Goal: Task Accomplishment & Management: Manage account settings

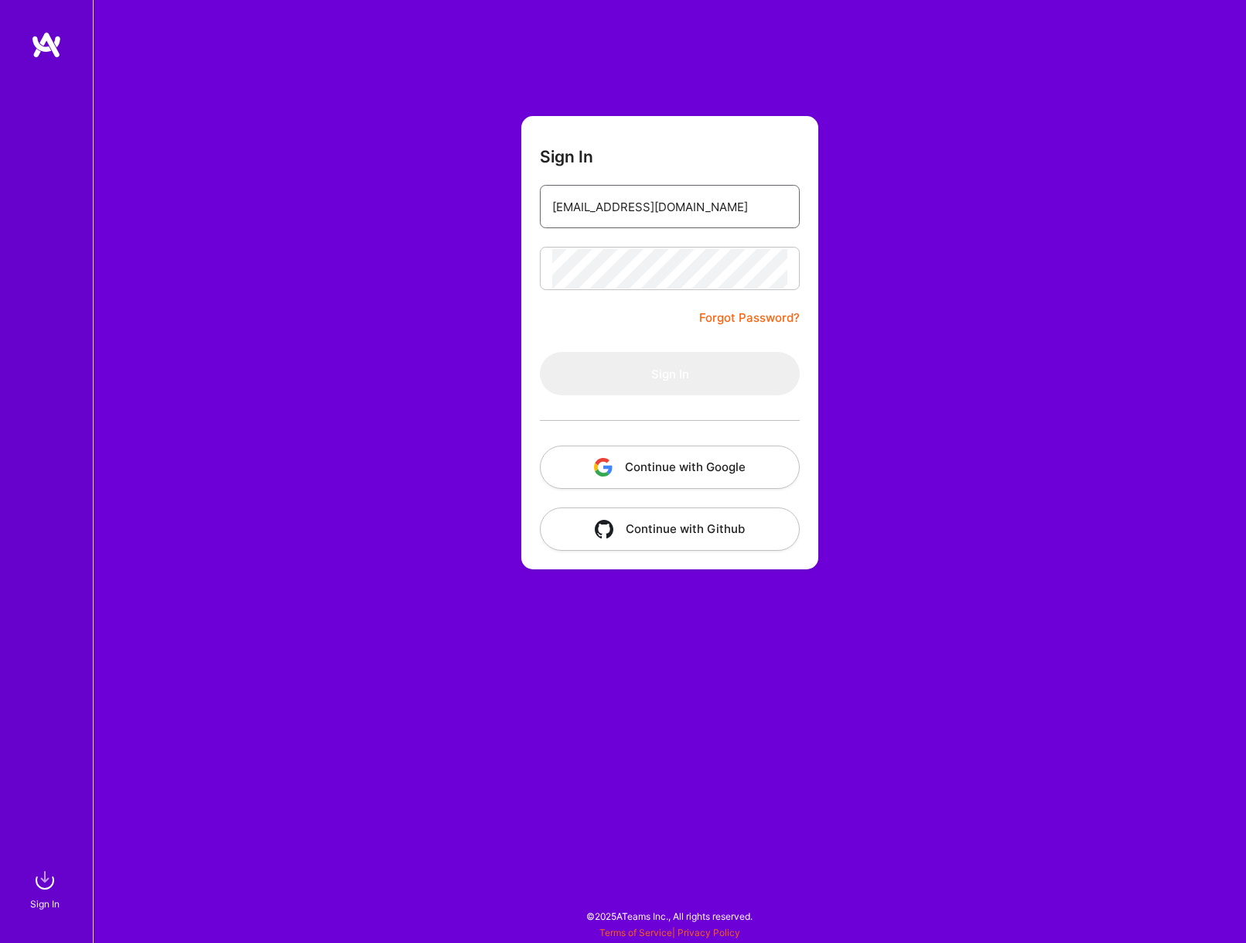
type input "[EMAIL_ADDRESS][DOMAIN_NAME]"
click at [670, 374] on button "Sign In" at bounding box center [670, 373] width 260 height 43
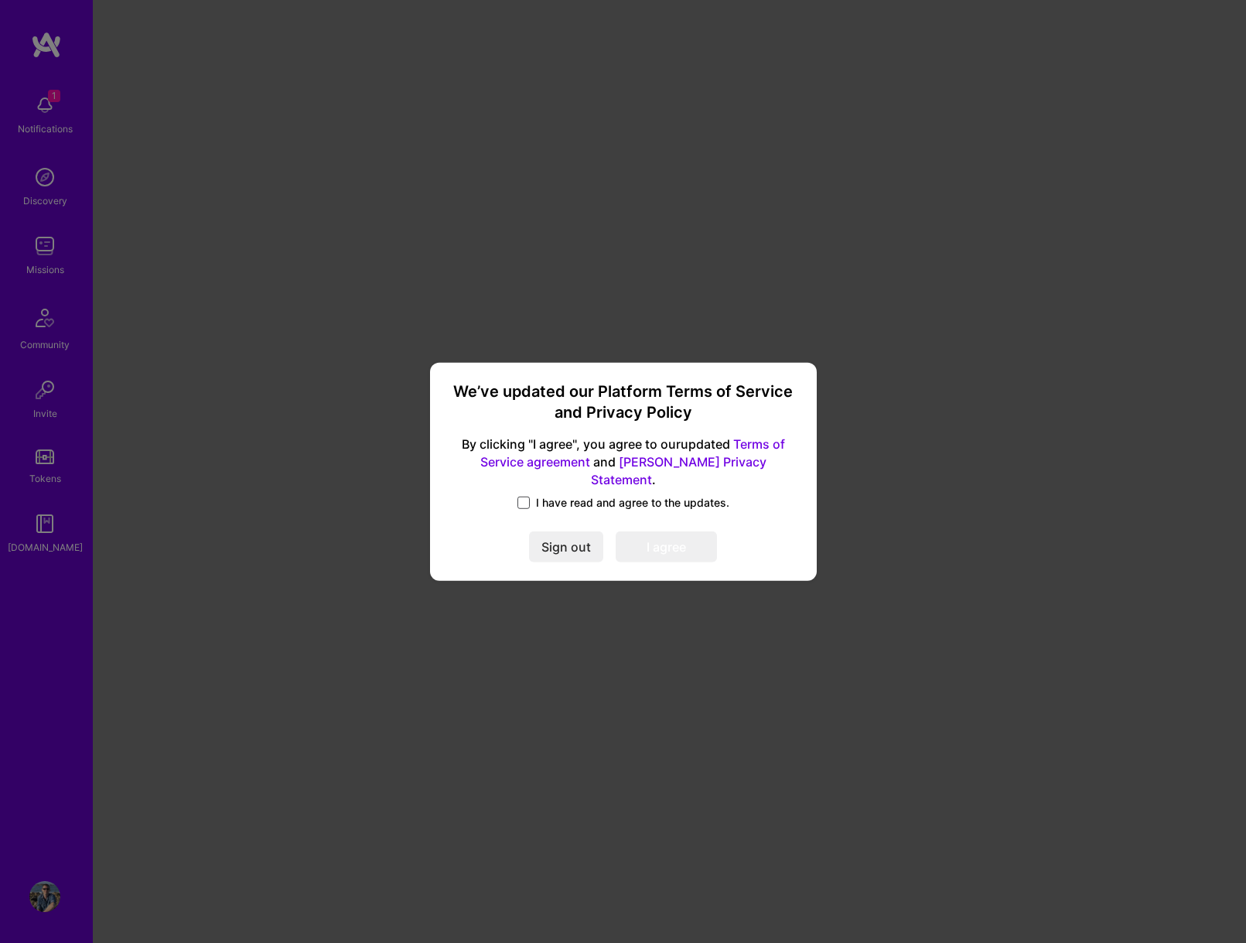
click at [522, 497] on span at bounding box center [523, 503] width 12 height 12
click at [0, 0] on input "I have read and agree to the updates." at bounding box center [0, 0] width 0 height 0
click at [684, 541] on button "I agree" at bounding box center [666, 546] width 101 height 31
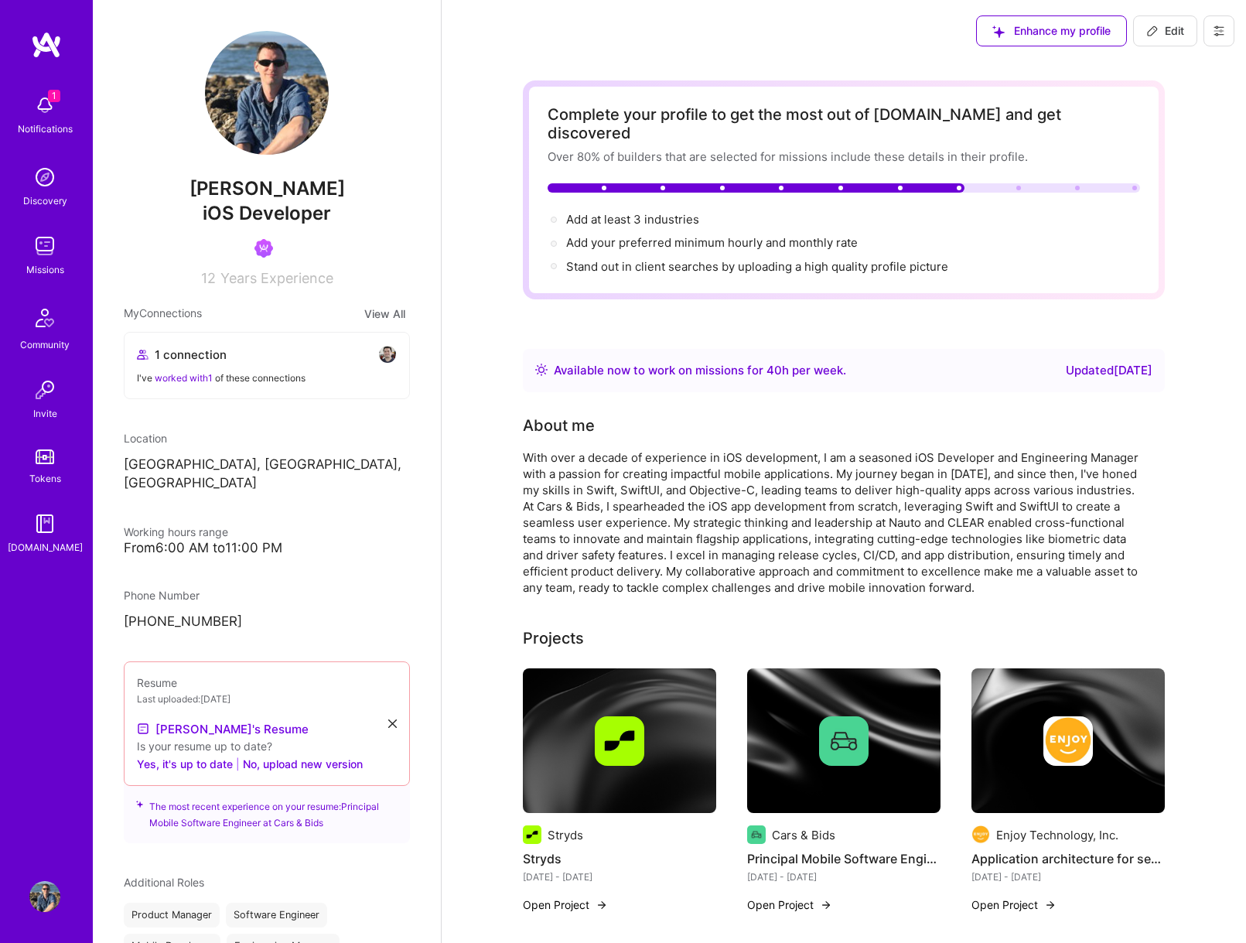
click at [44, 101] on img at bounding box center [44, 105] width 31 height 31
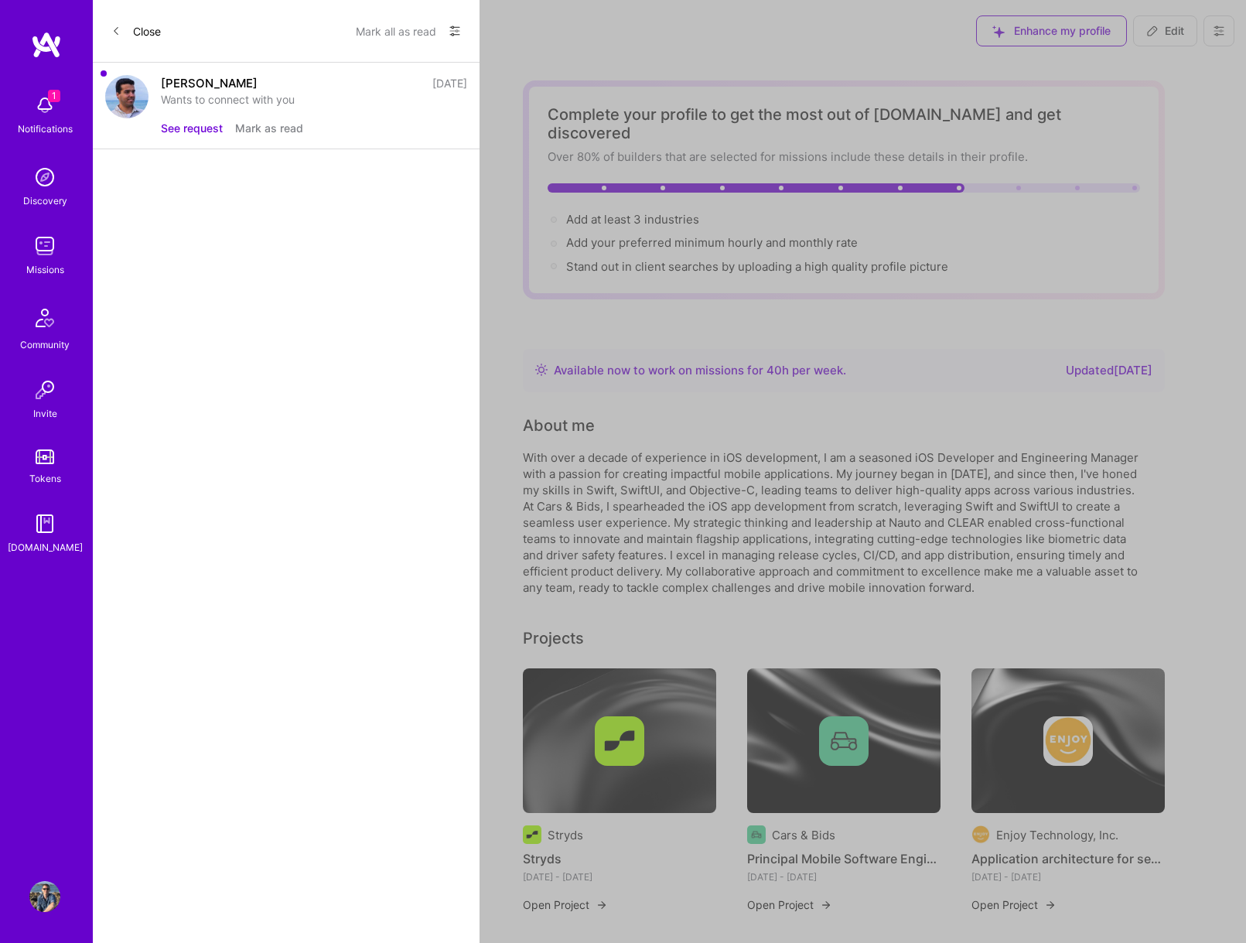
click at [279, 128] on button "Mark as read" at bounding box center [269, 128] width 68 height 16
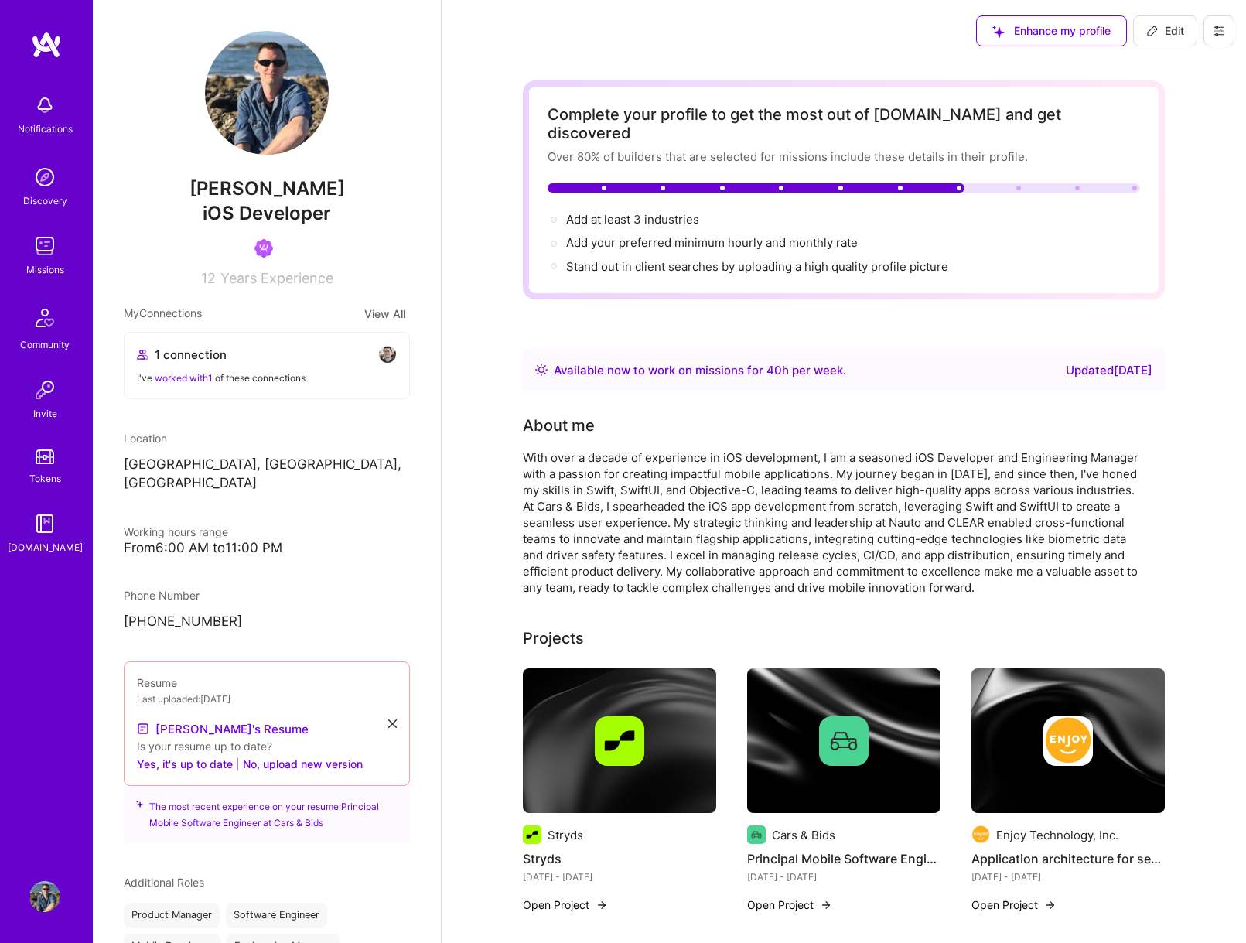
click at [43, 240] on img at bounding box center [44, 245] width 31 height 31
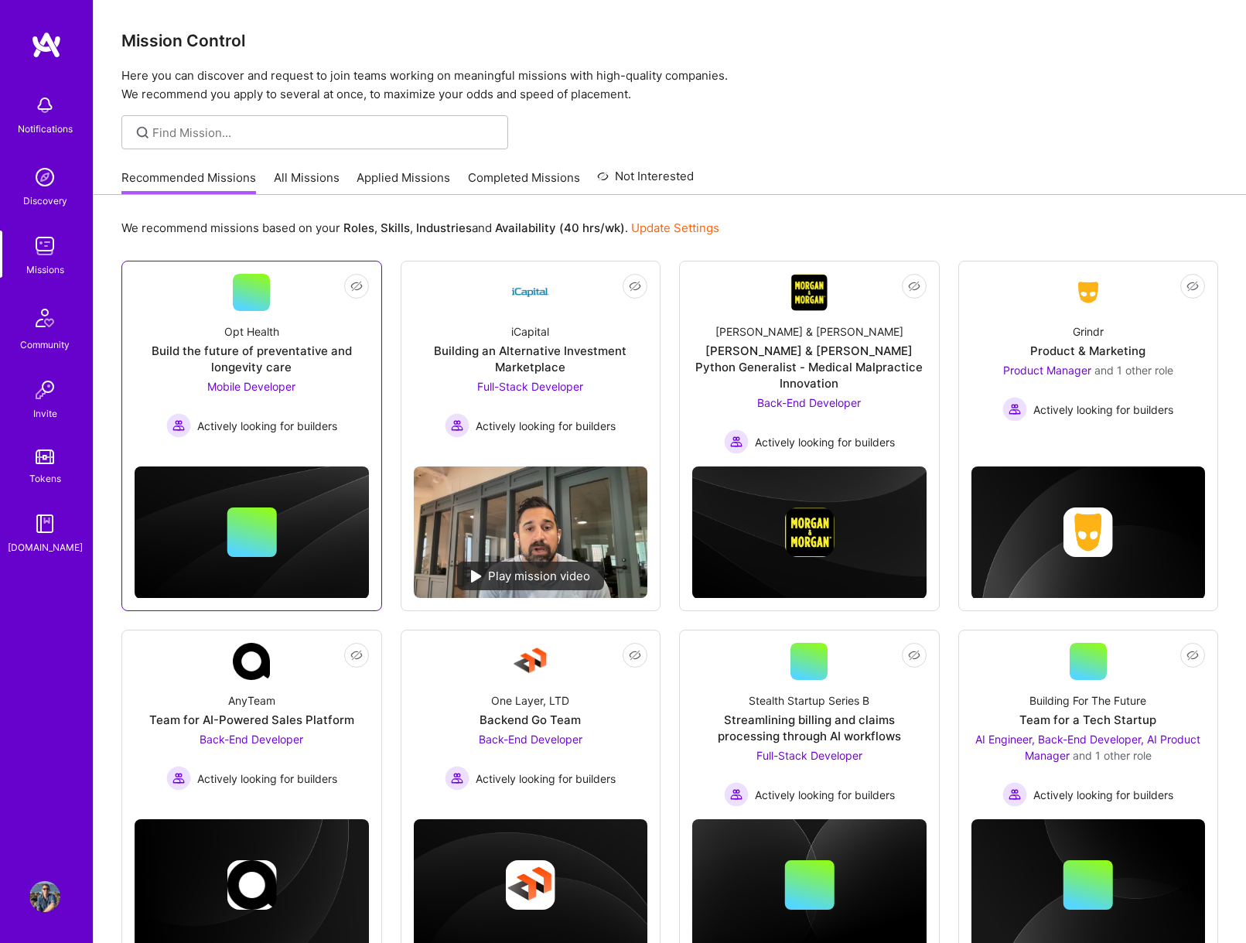
scroll to position [0, -1]
click at [272, 352] on div "Build the future of preventative and longevity care" at bounding box center [252, 359] width 234 height 32
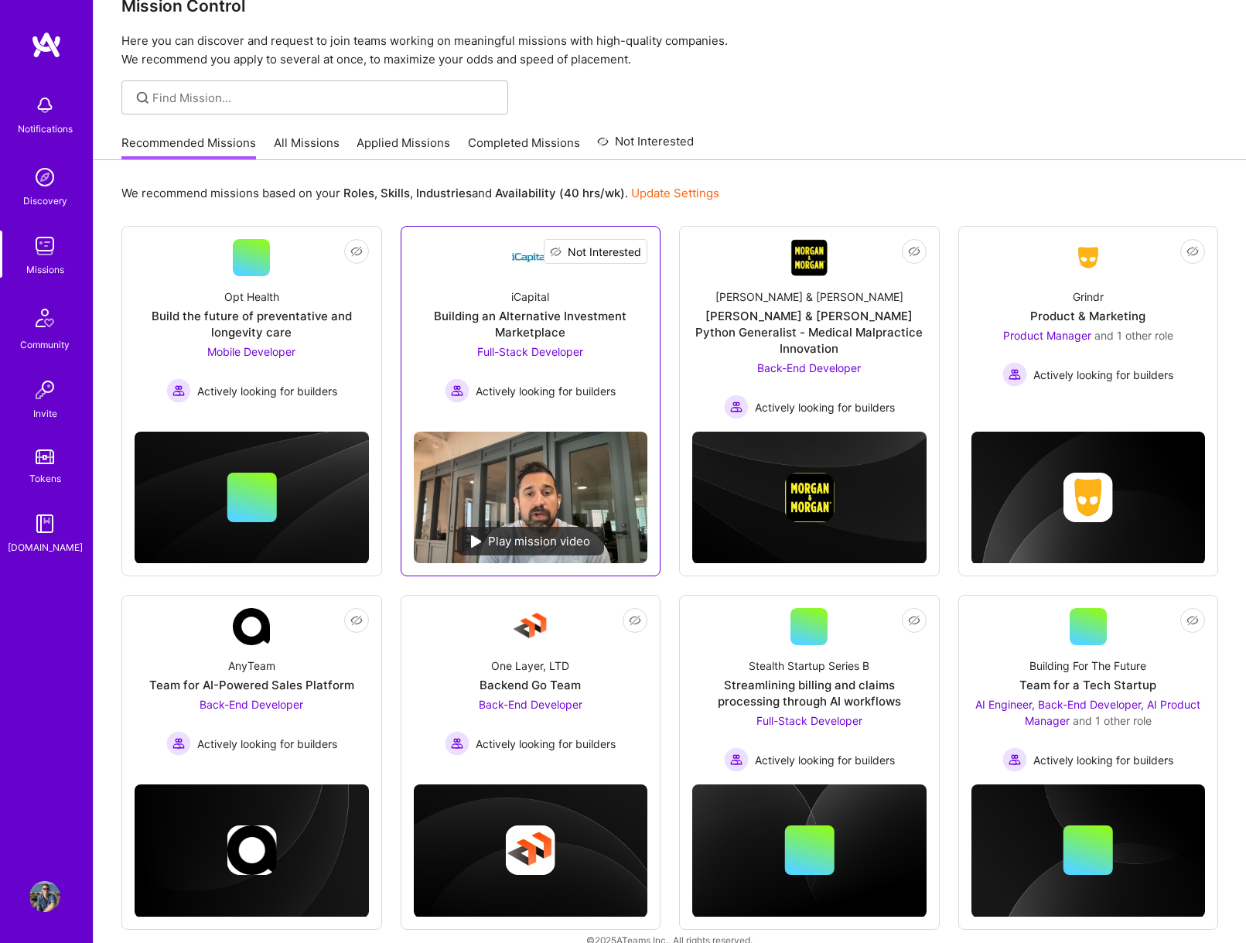
click at [633, 256] on span "Not Interested" at bounding box center [604, 252] width 73 height 16
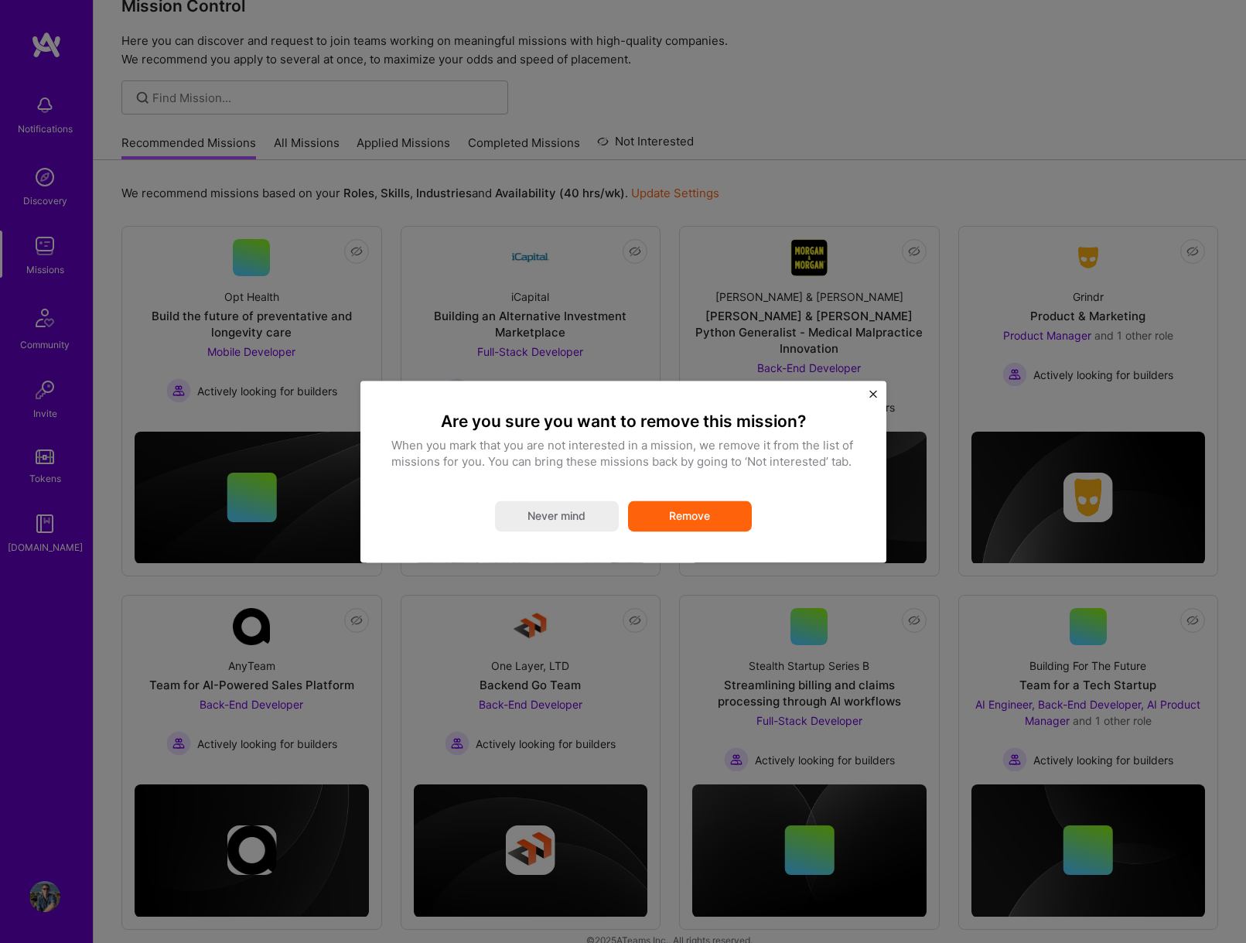
scroll to position [0, -1]
click at [872, 394] on img "Close" at bounding box center [873, 394] width 8 height 8
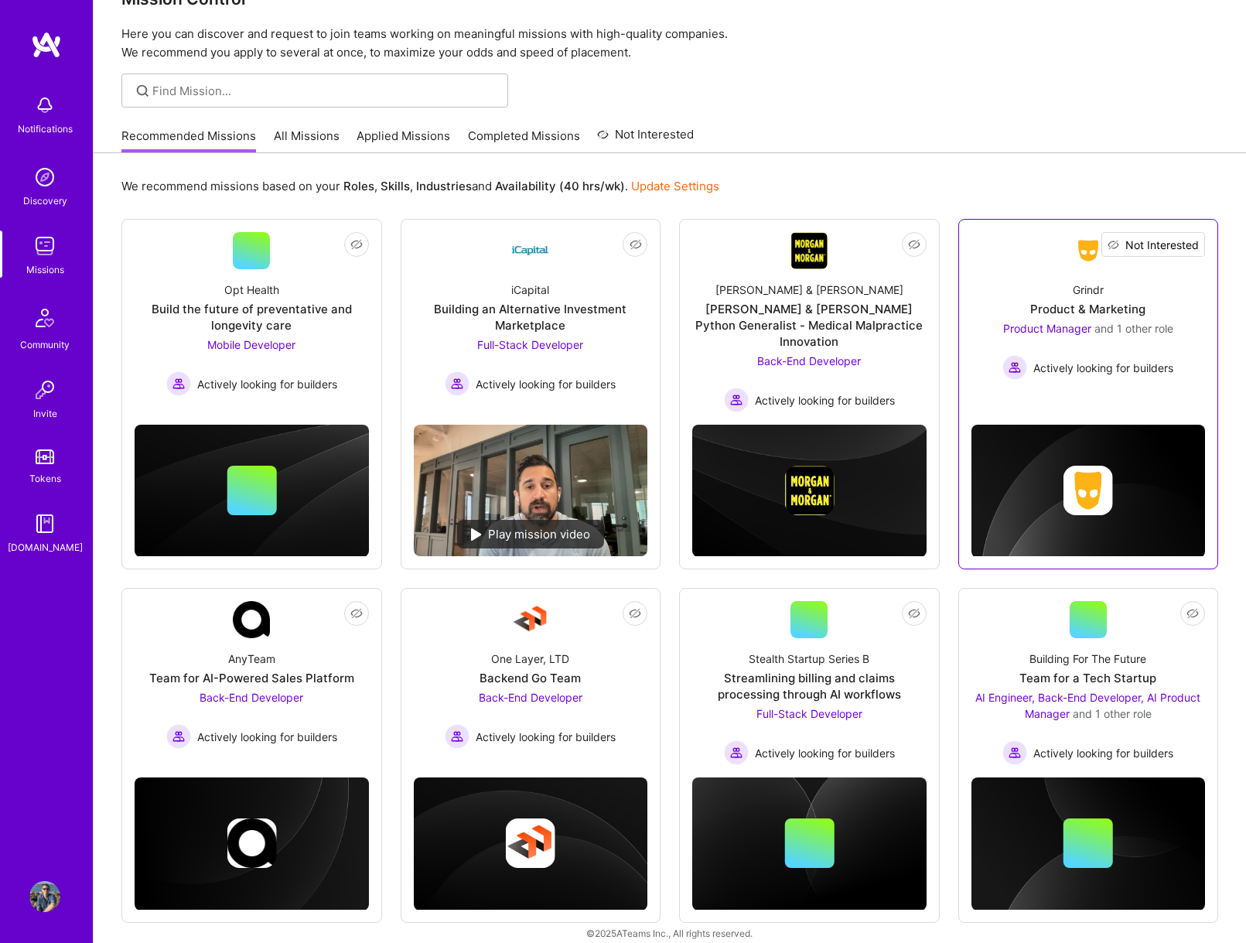
scroll to position [0, 0]
click at [1189, 245] on span "Not Interested" at bounding box center [1161, 245] width 73 height 16
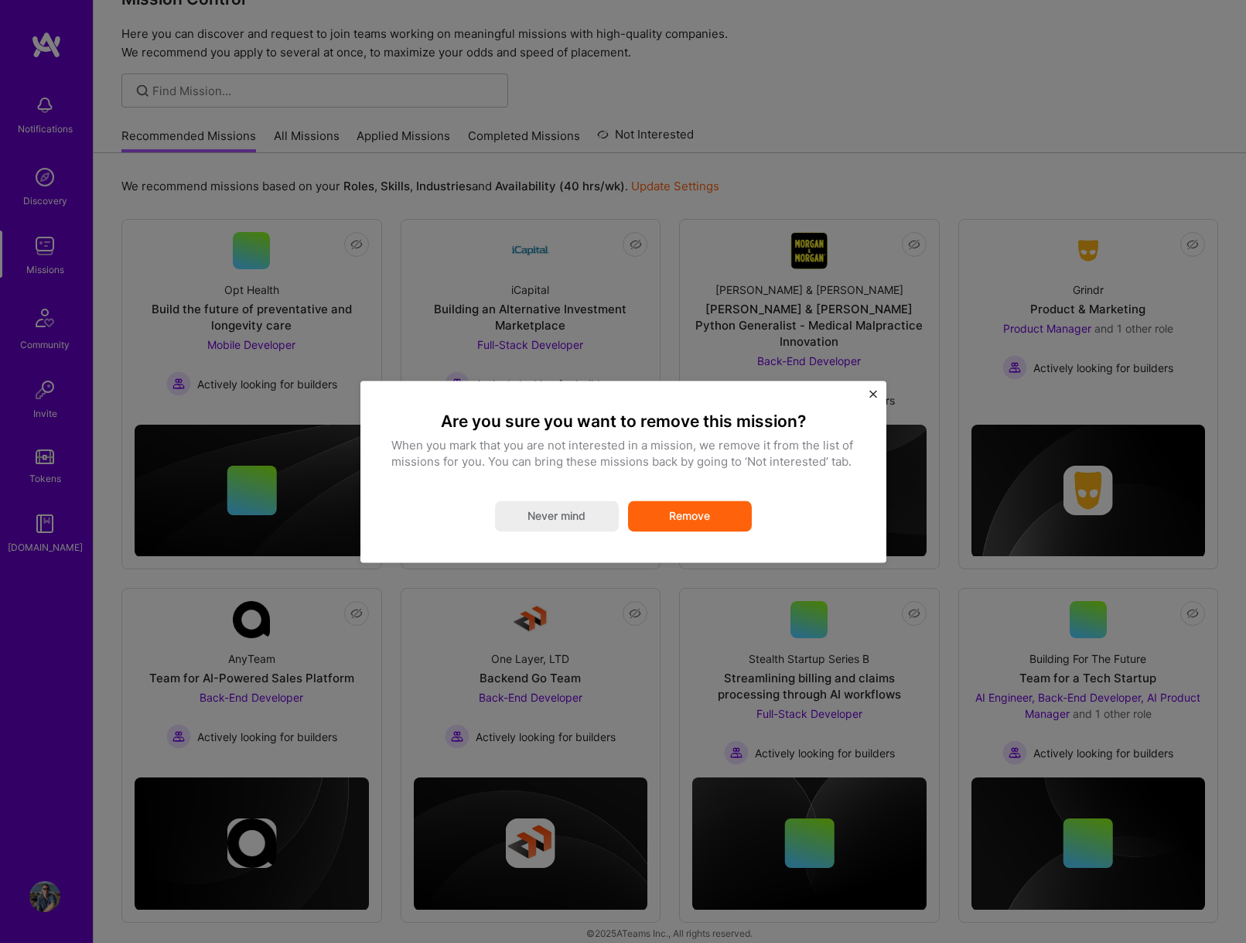
scroll to position [0, -1]
click at [693, 522] on button "Remove" at bounding box center [690, 515] width 124 height 31
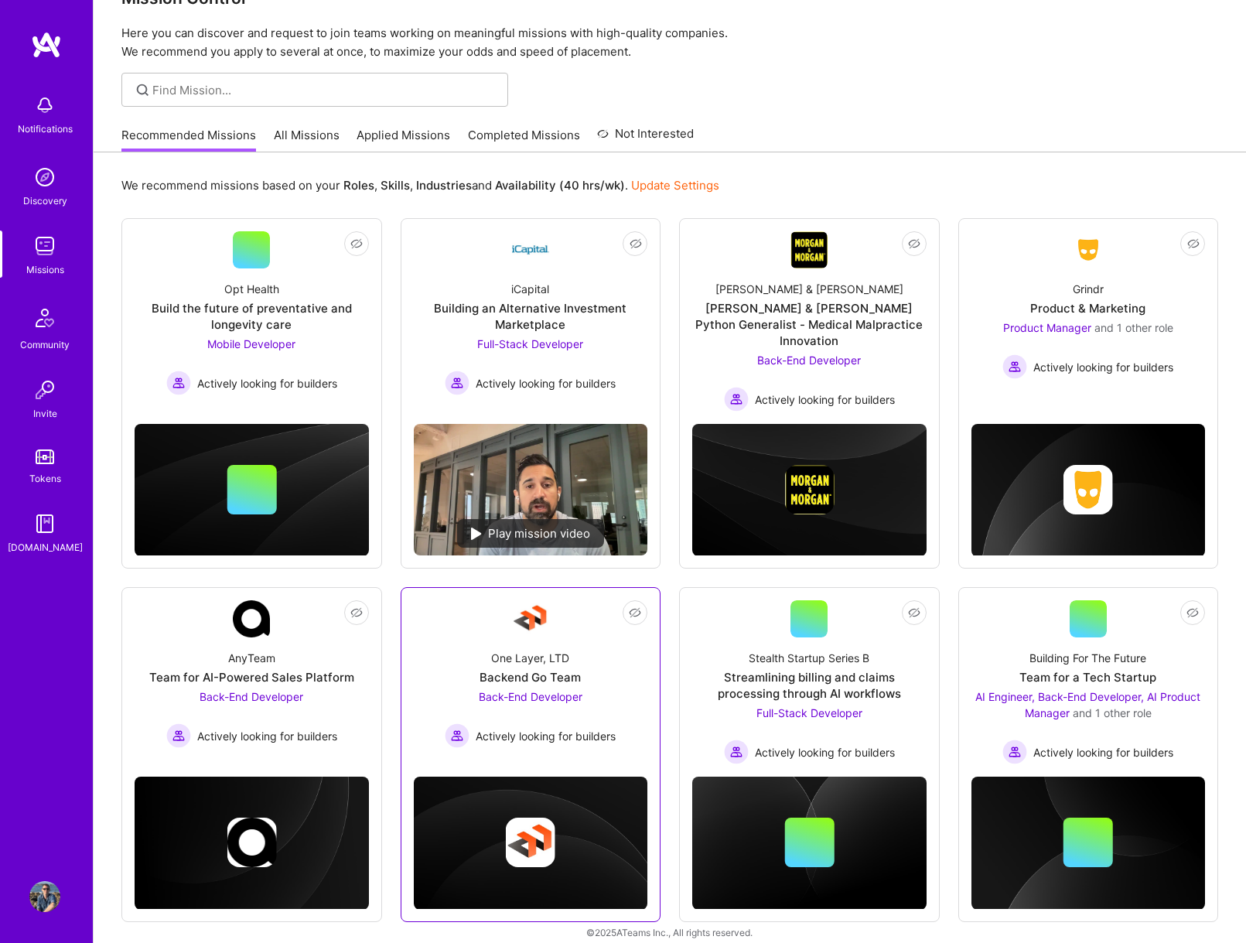
scroll to position [42, 0]
